Goal: Navigation & Orientation: Find specific page/section

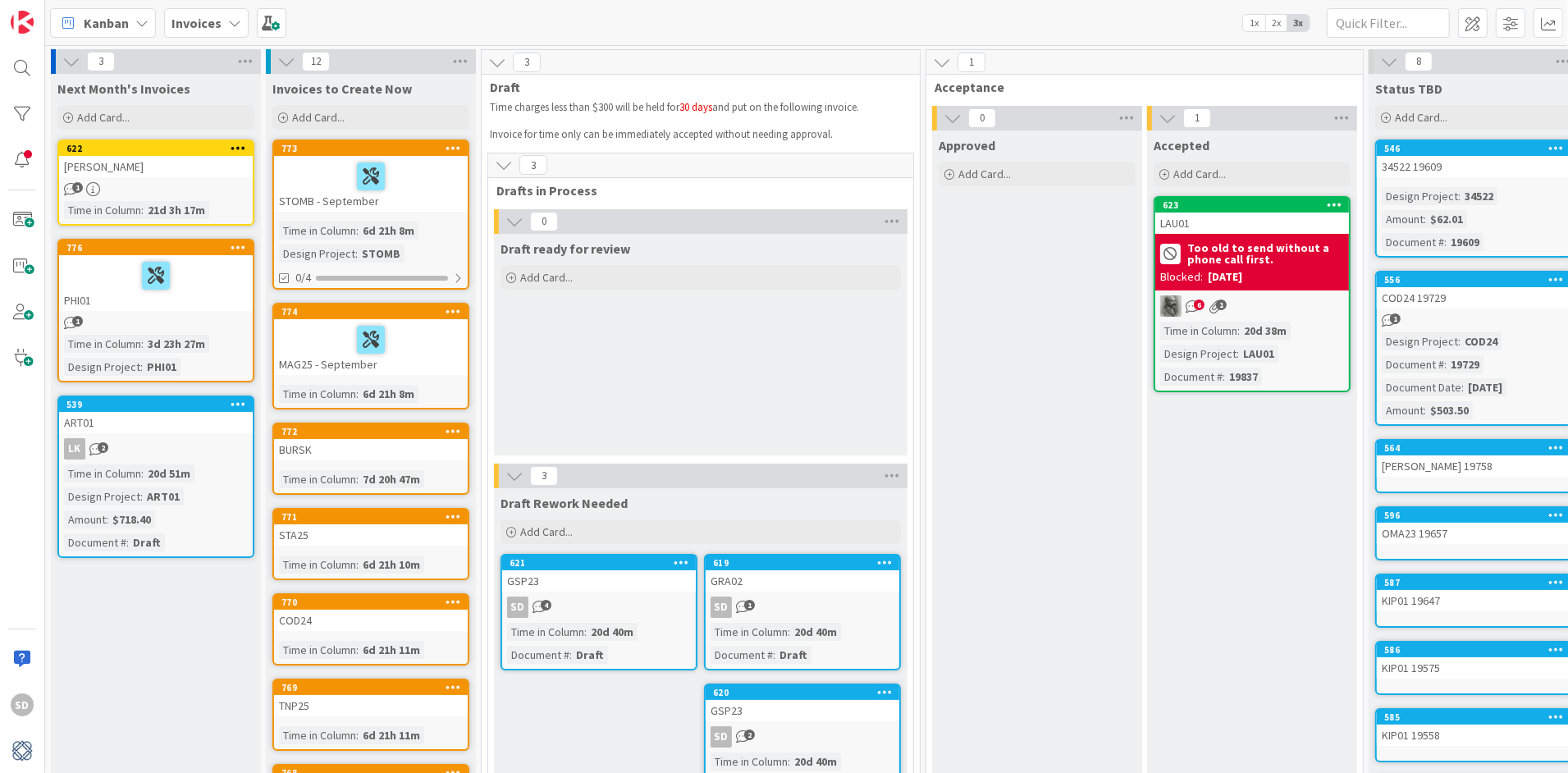
click at [316, 342] on div at bounding box center [371, 339] width 184 height 35
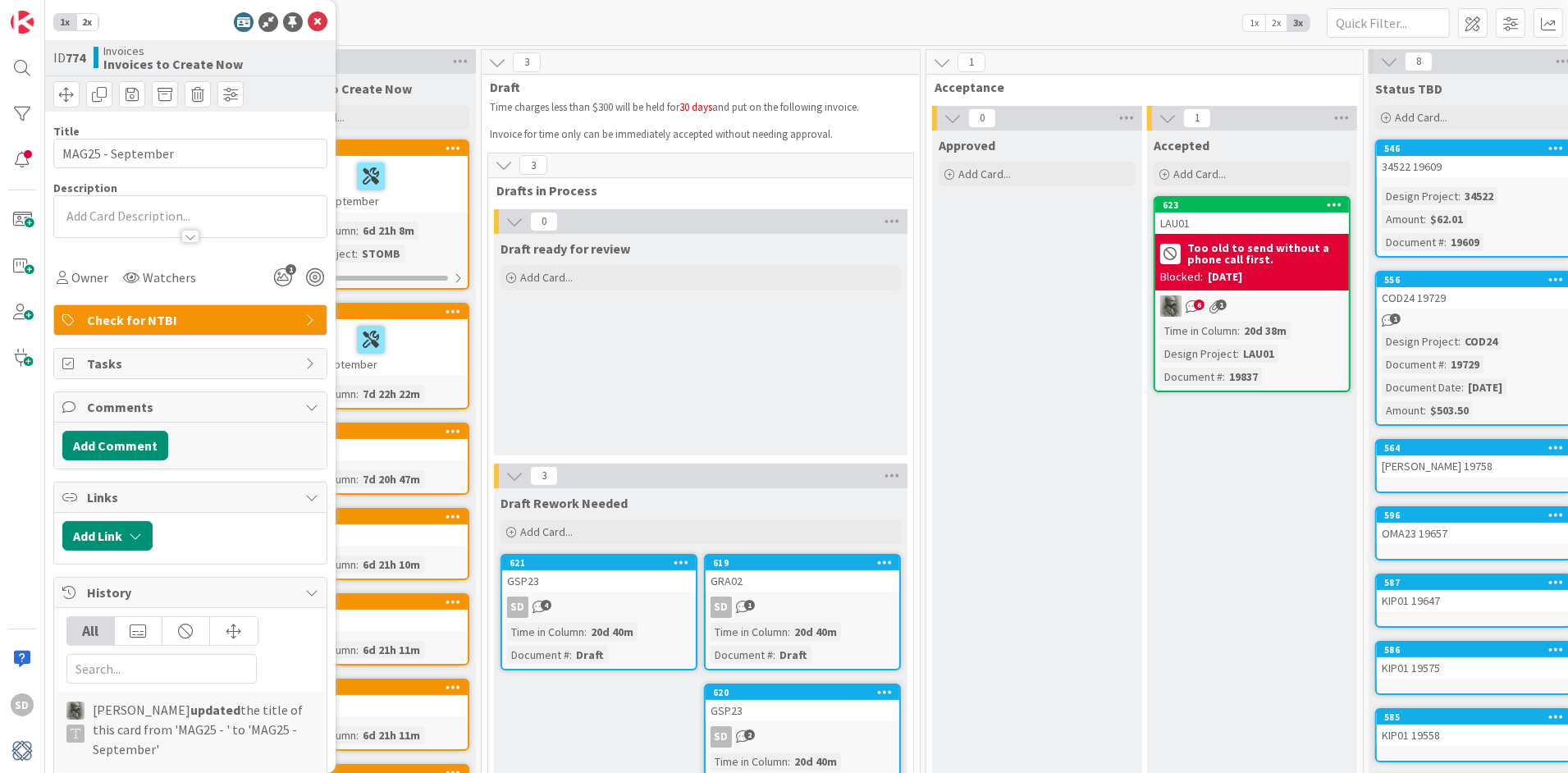
click at [303, 323] on div "Check for NTBI" at bounding box center [190, 319] width 272 height 29
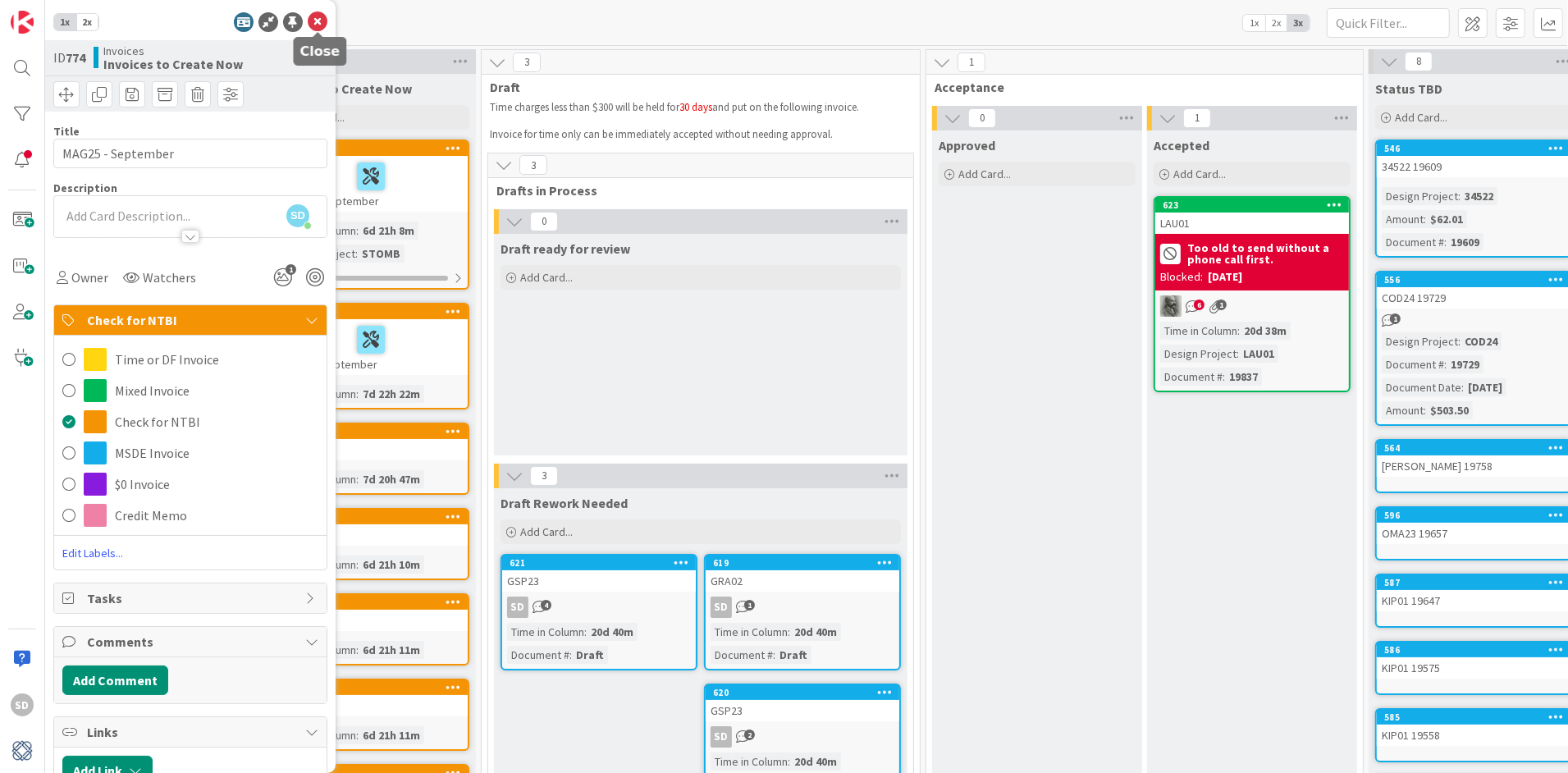
click at [321, 15] on icon at bounding box center [318, 22] width 20 height 20
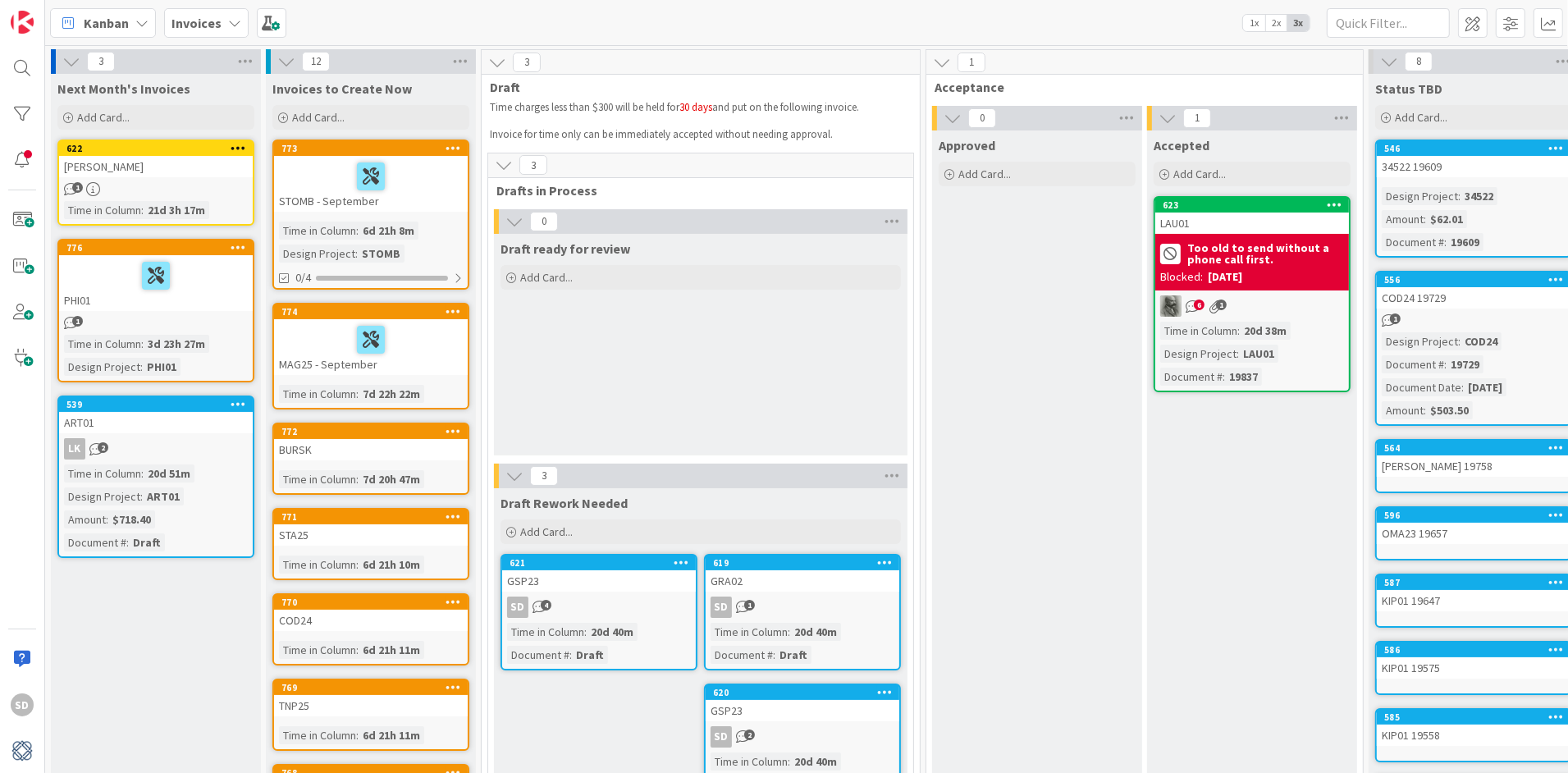
click at [331, 447] on div "BURSK" at bounding box center [371, 449] width 194 height 21
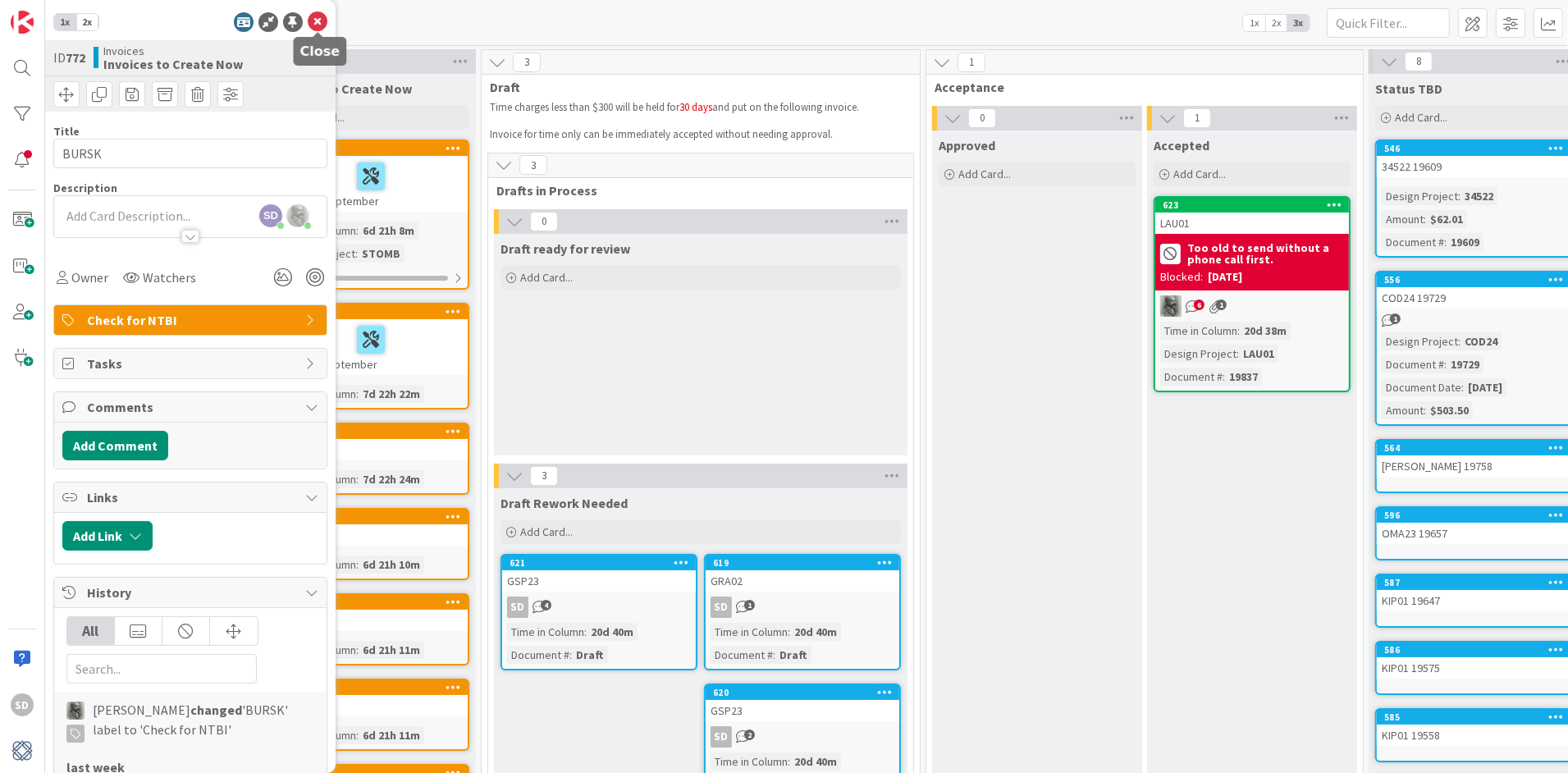
click at [316, 24] on icon at bounding box center [318, 22] width 20 height 20
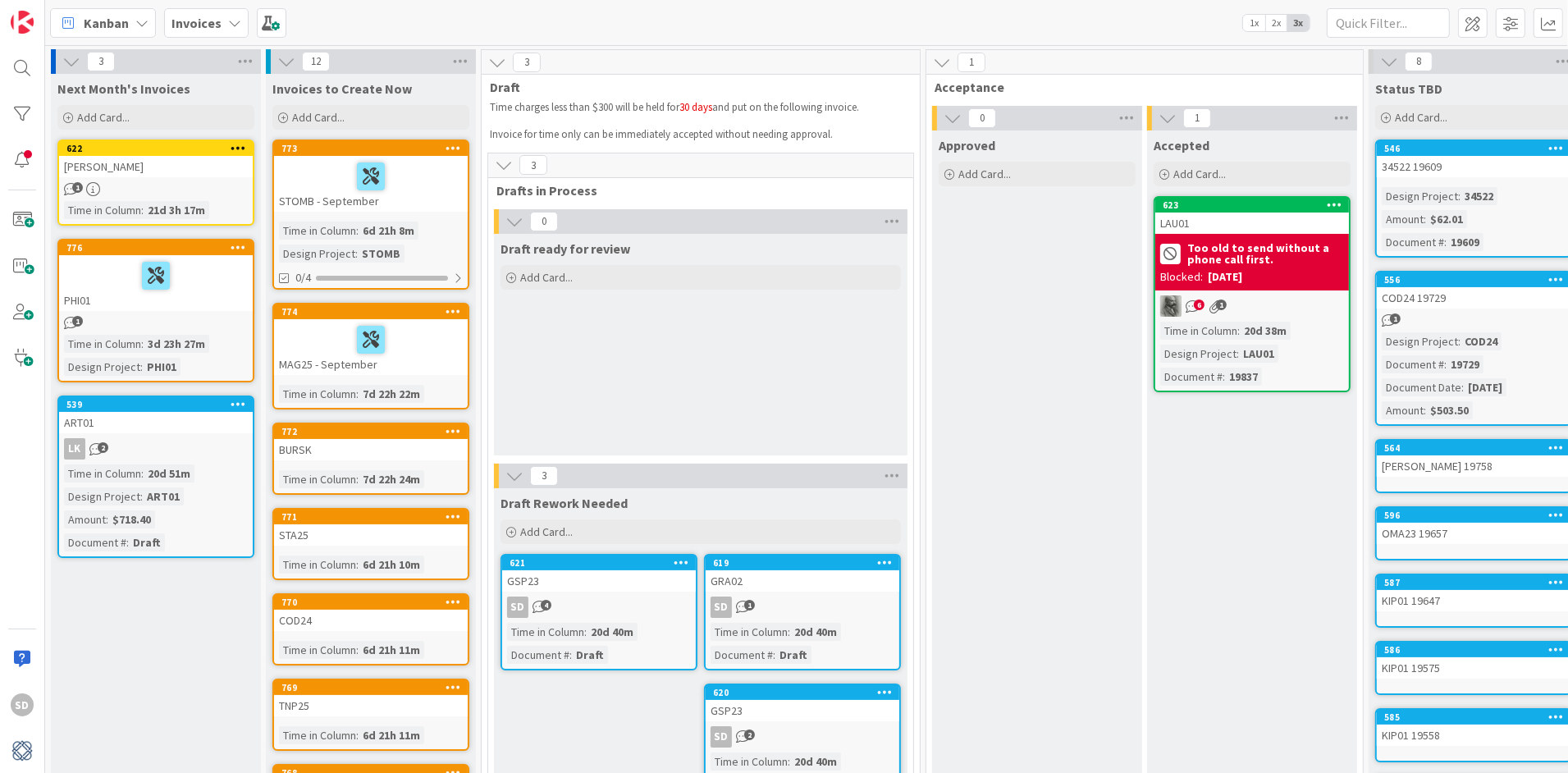
click at [384, 455] on div "BURSK" at bounding box center [371, 449] width 194 height 21
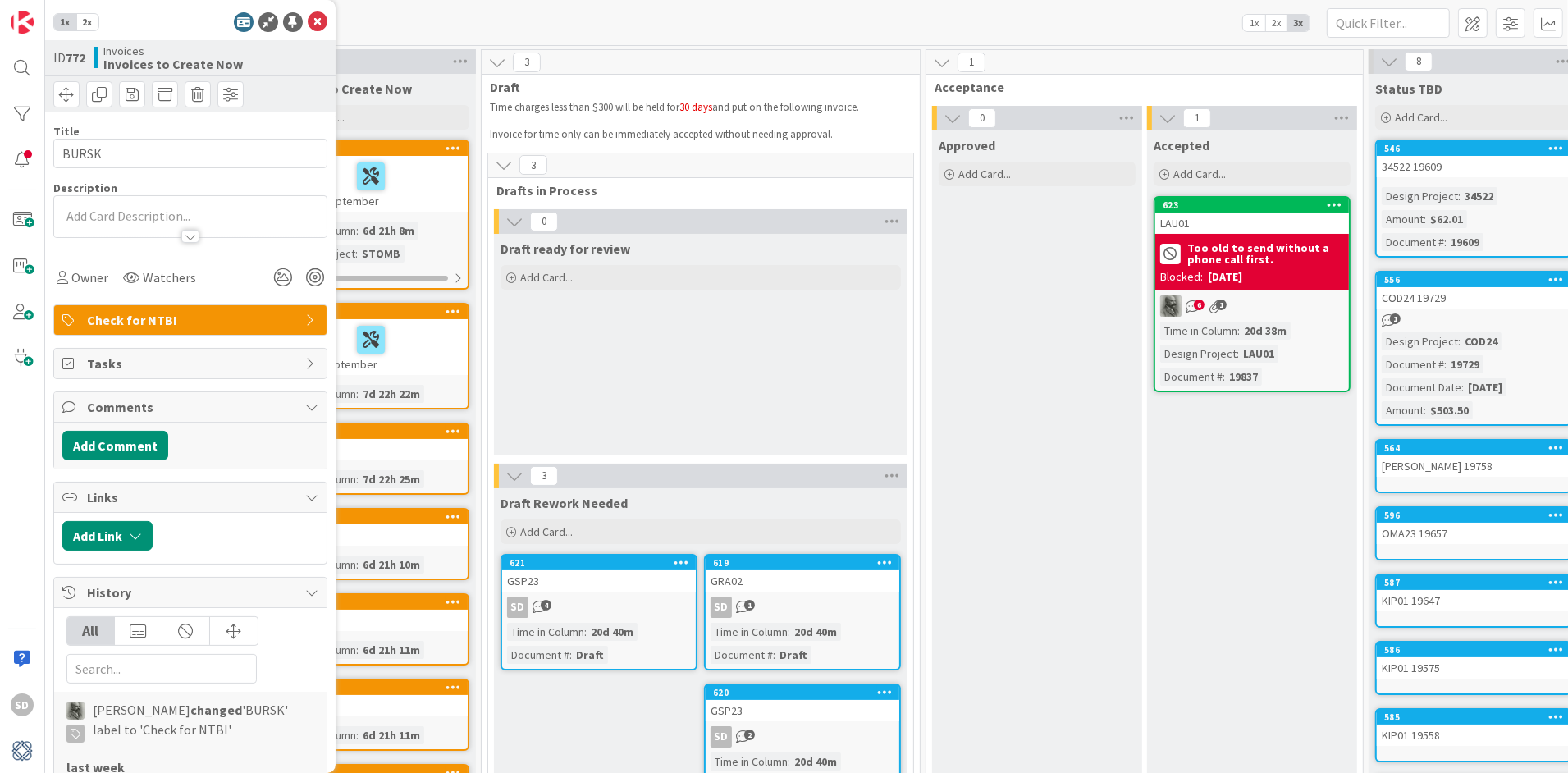
click at [299, 325] on div "Check for NTBI" at bounding box center [190, 319] width 272 height 29
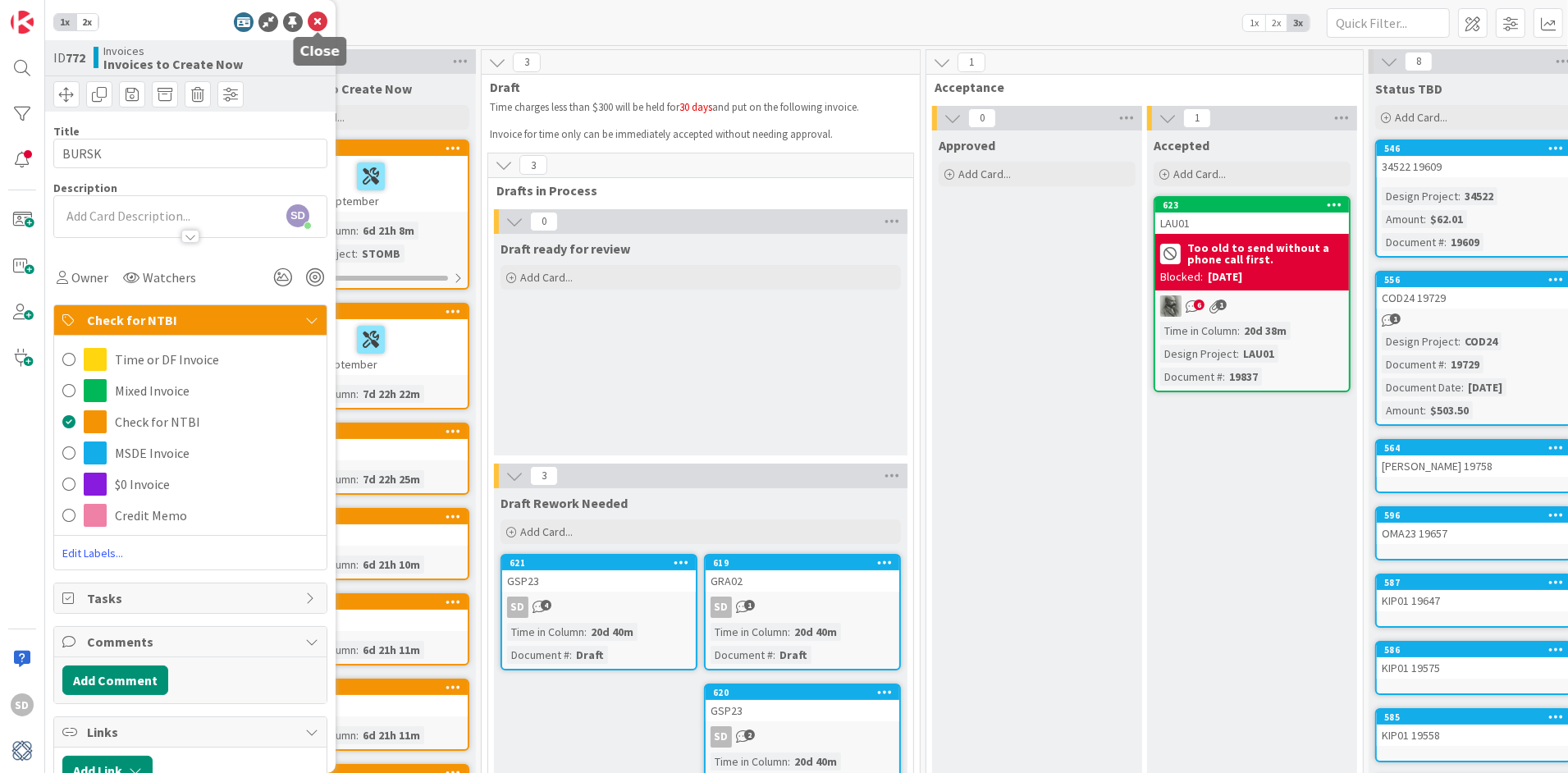
click at [324, 23] on icon at bounding box center [318, 22] width 20 height 20
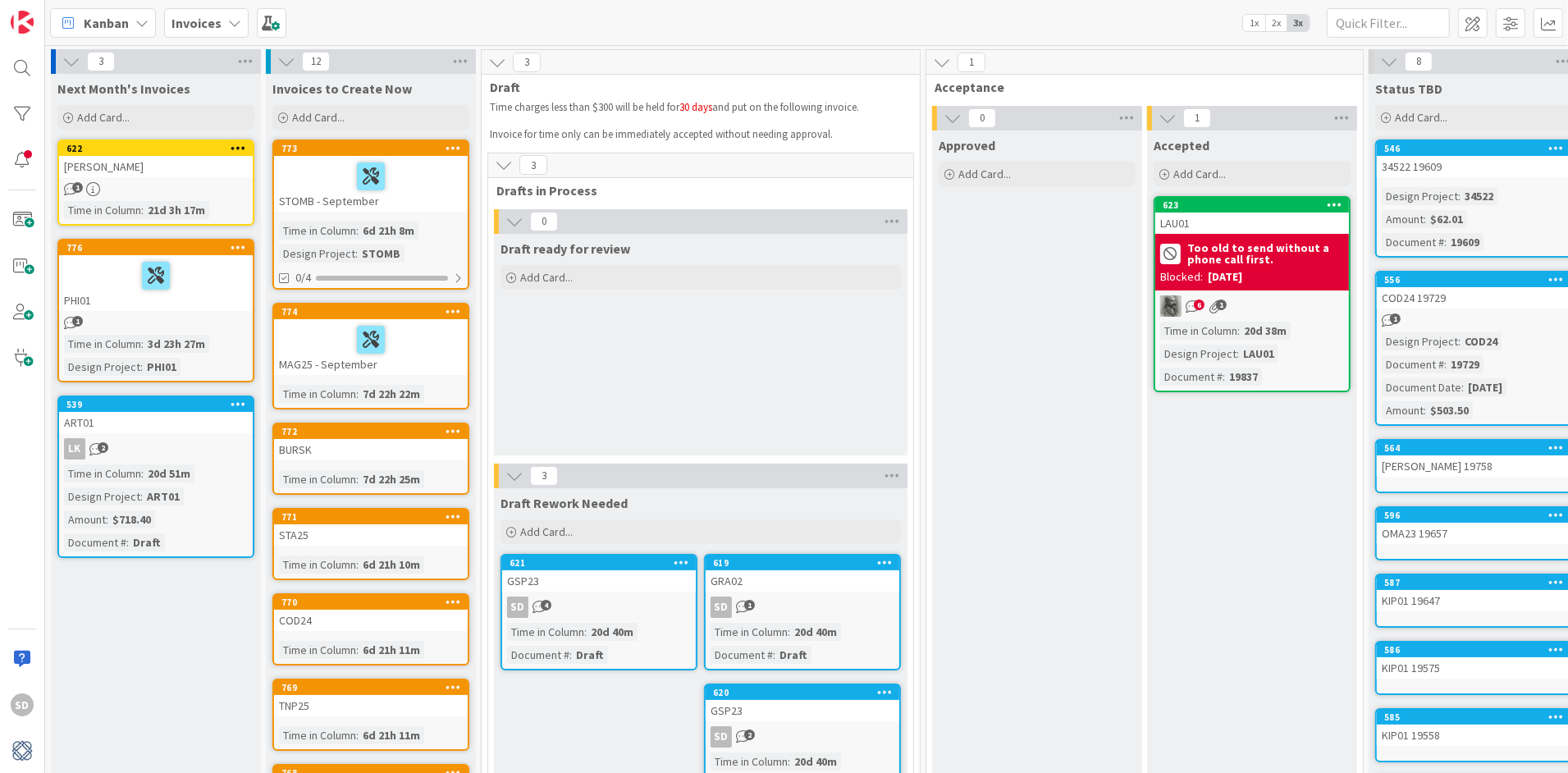
click at [427, 186] on div at bounding box center [371, 176] width 184 height 35
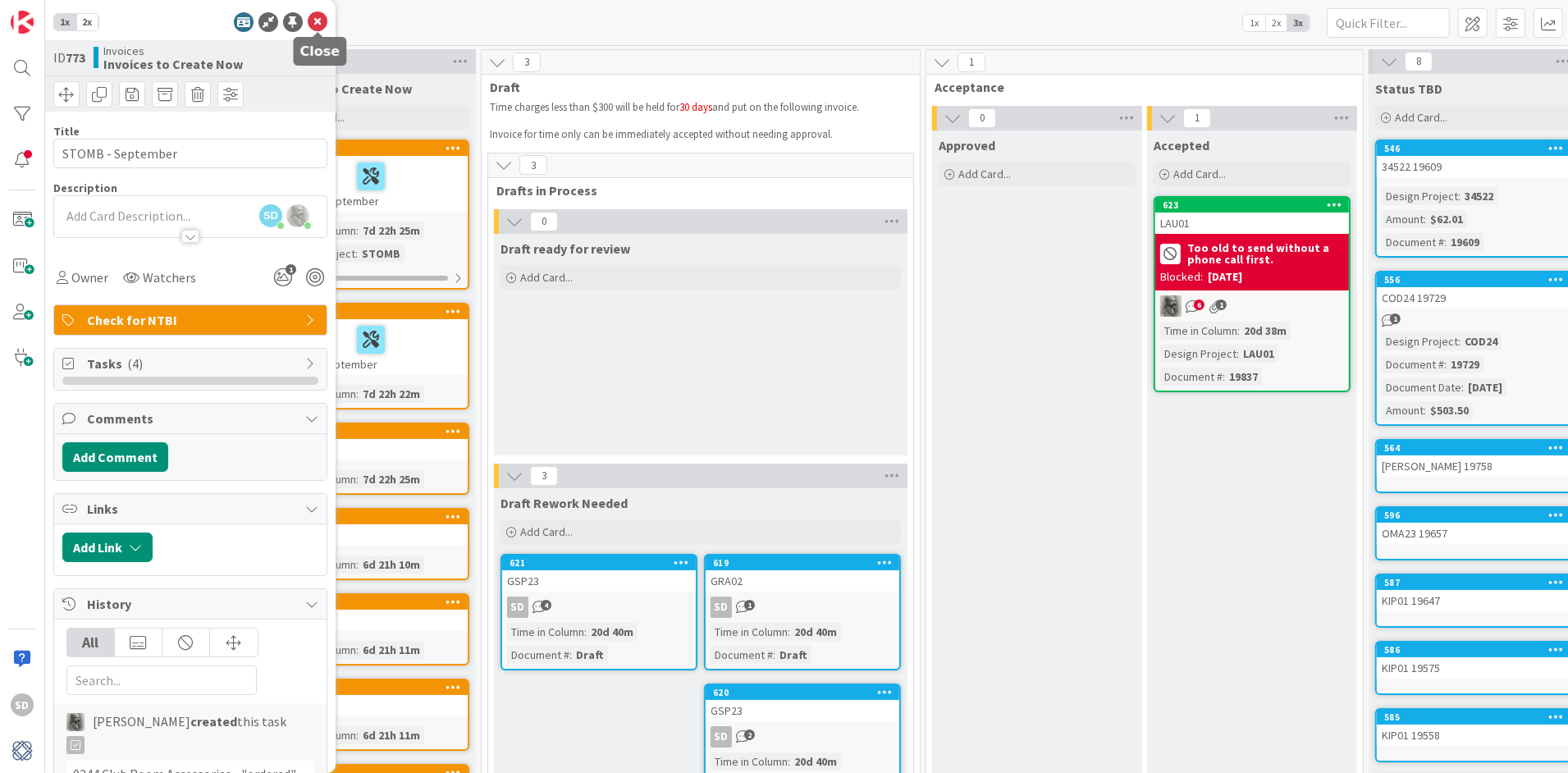
click at [318, 22] on icon at bounding box center [318, 22] width 20 height 20
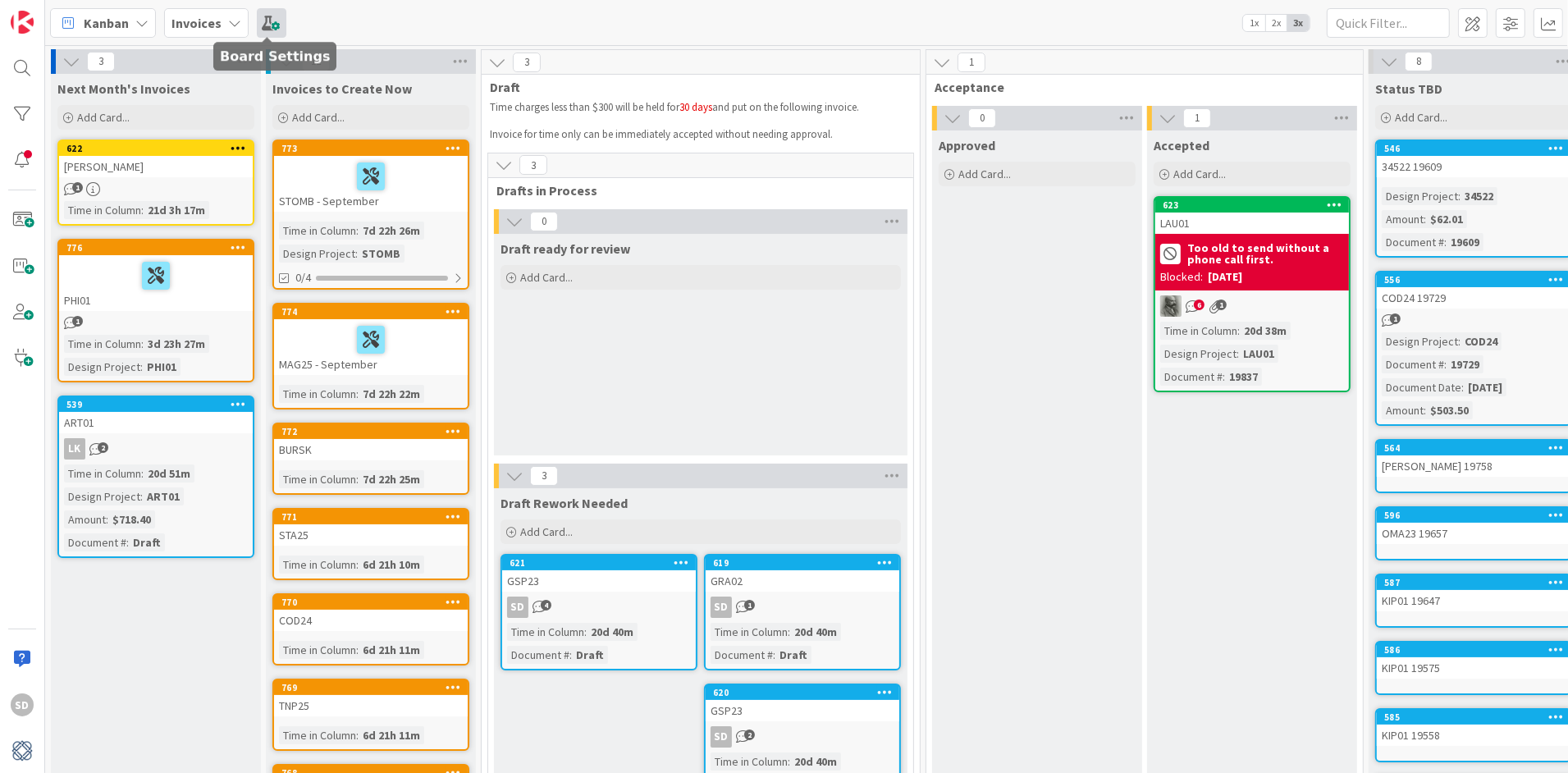
click at [268, 21] on span at bounding box center [271, 22] width 29 height 29
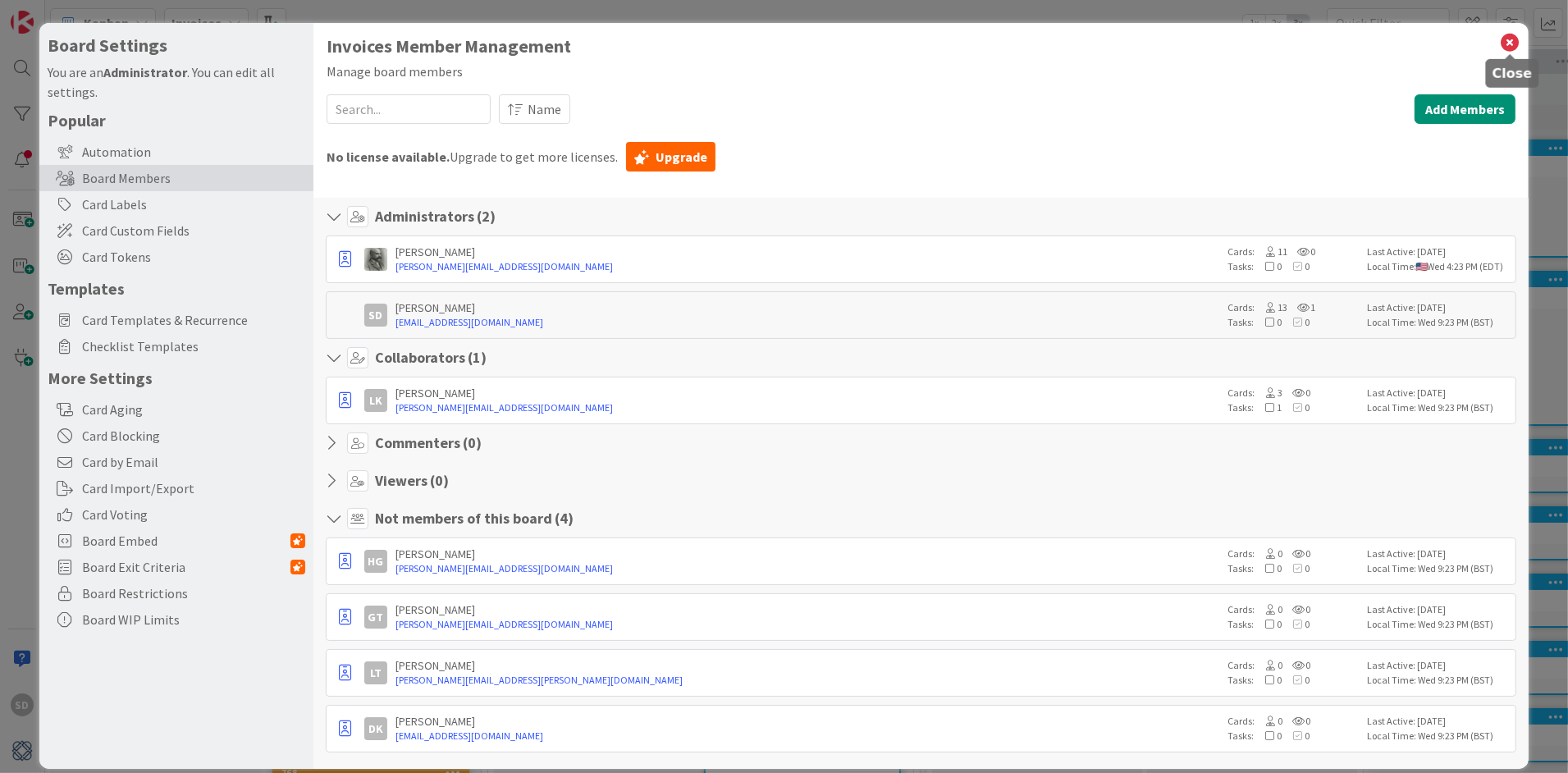
click at [1510, 44] on icon at bounding box center [1510, 43] width 21 height 23
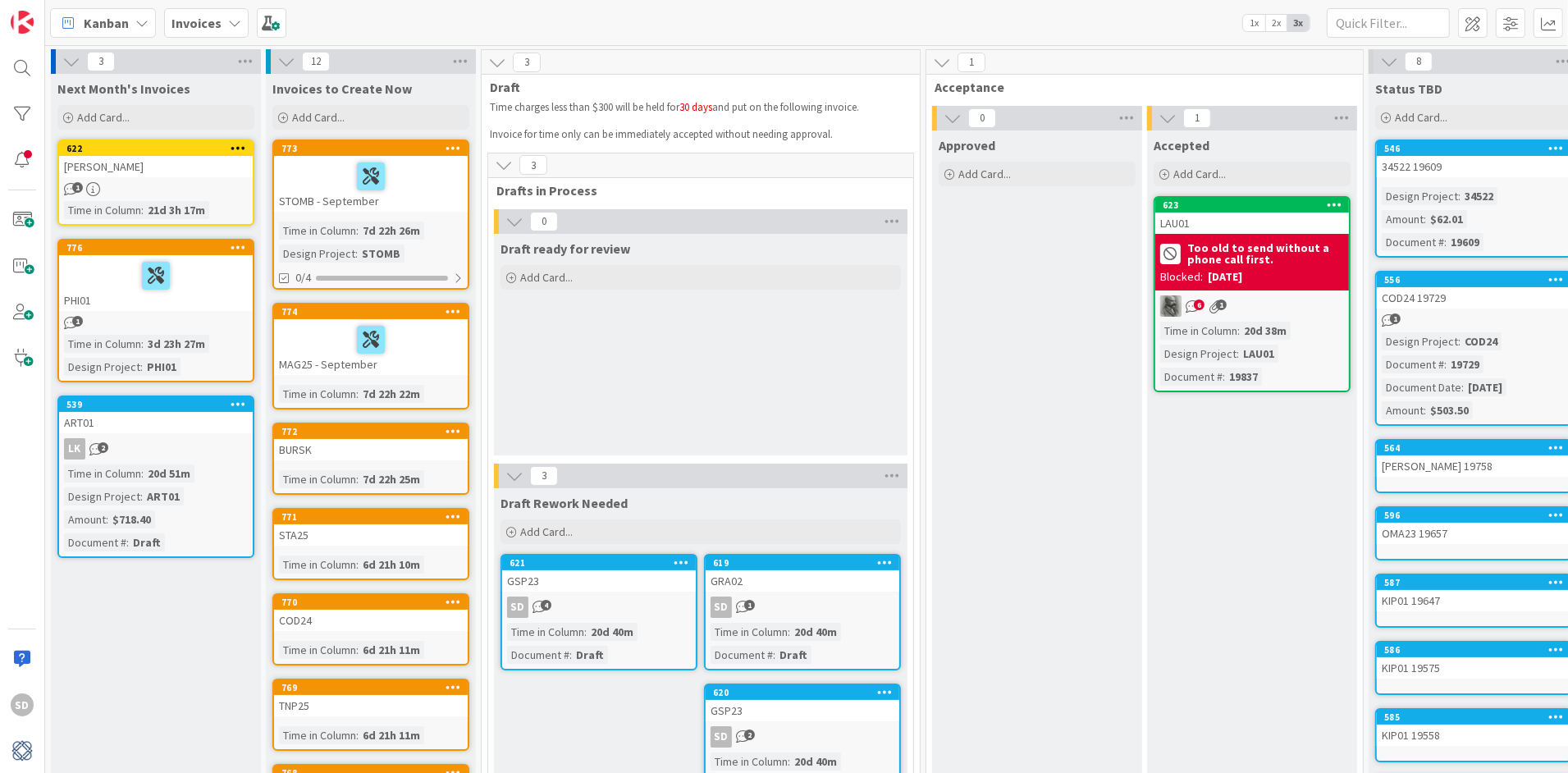
click at [229, 16] on icon at bounding box center [234, 22] width 13 height 13
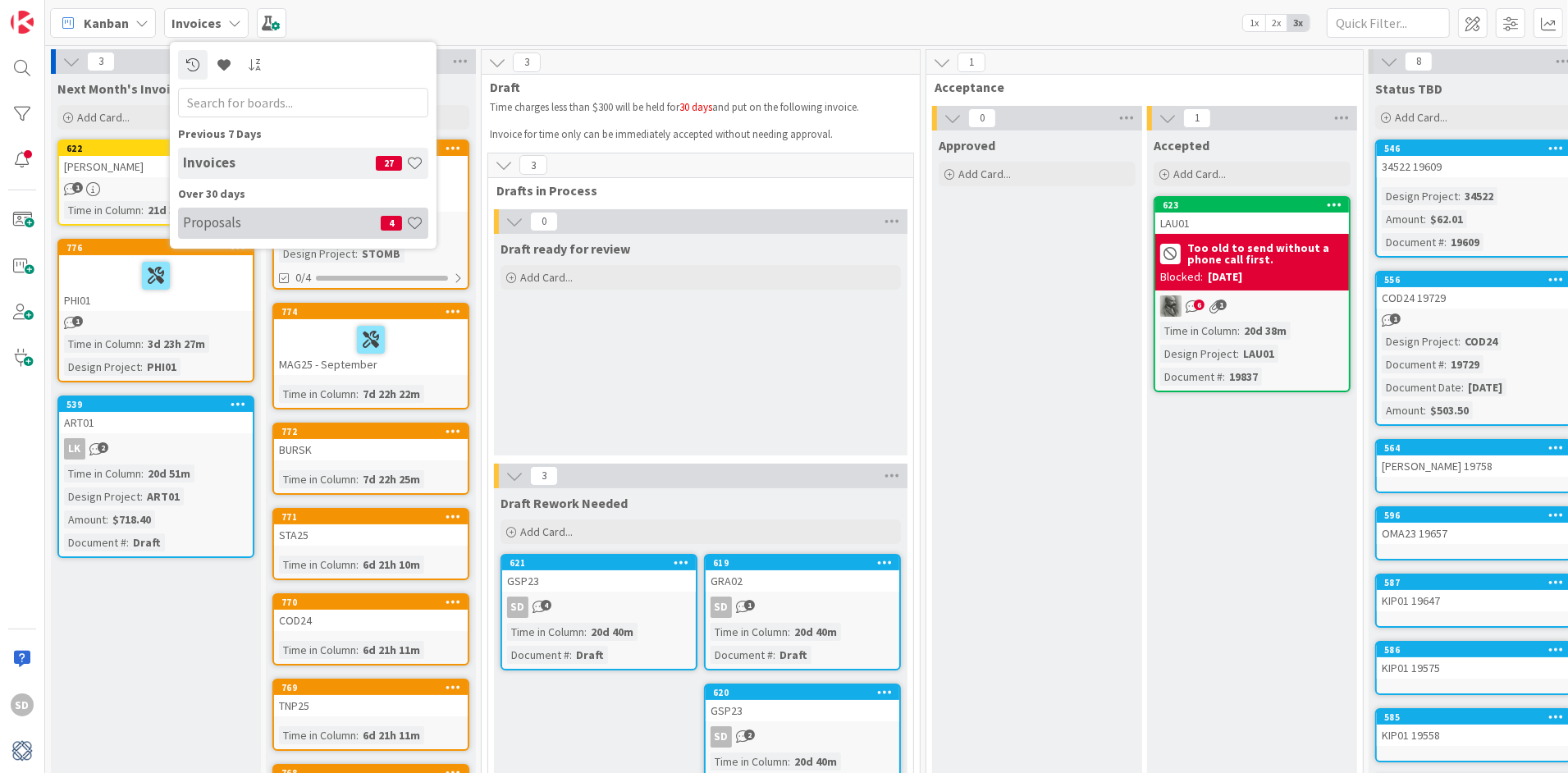
click at [190, 227] on h4 "Proposals" at bounding box center [282, 222] width 198 height 16
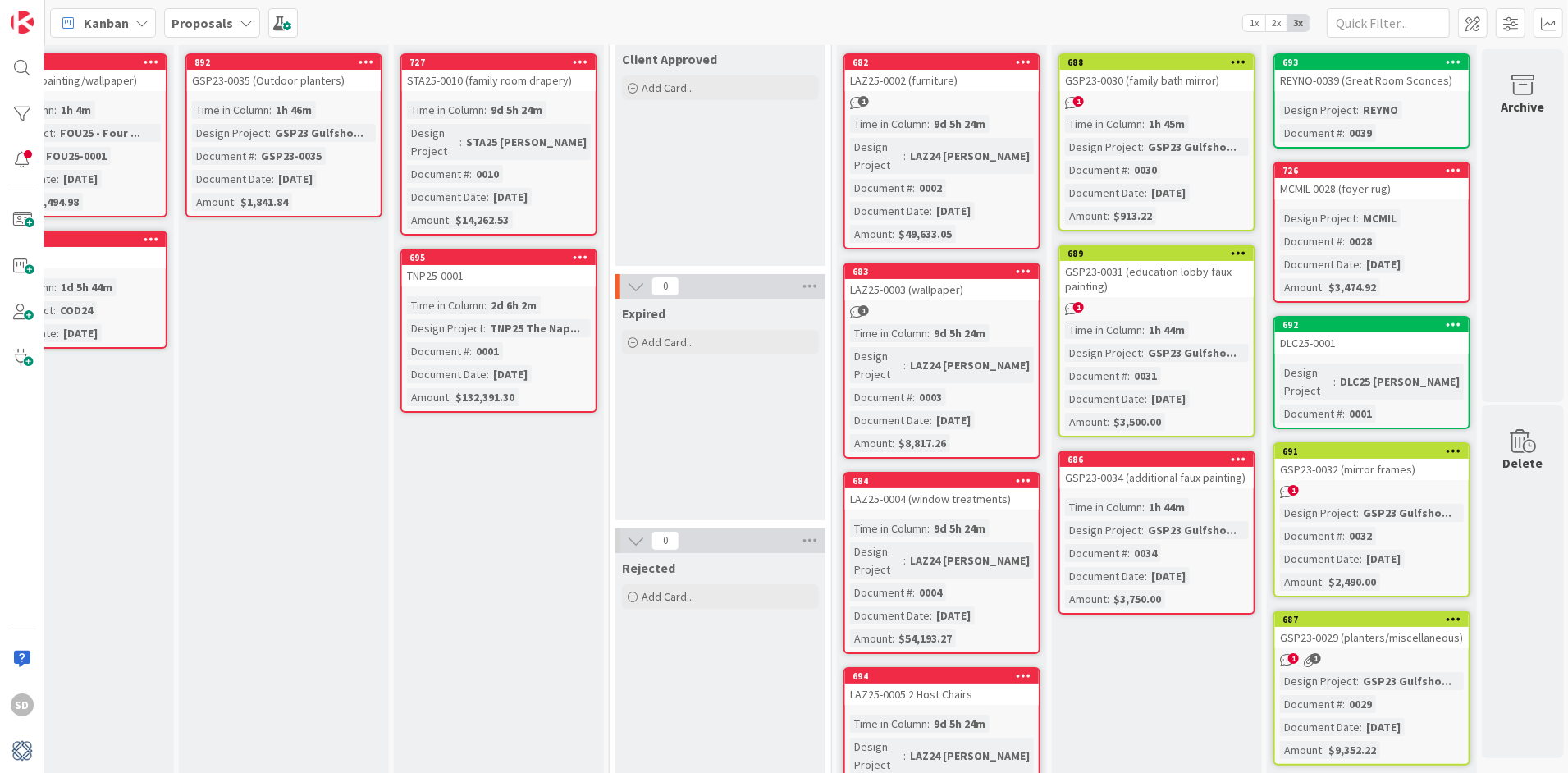
scroll to position [0, 1162]
